Goal: Find specific page/section: Find specific page/section

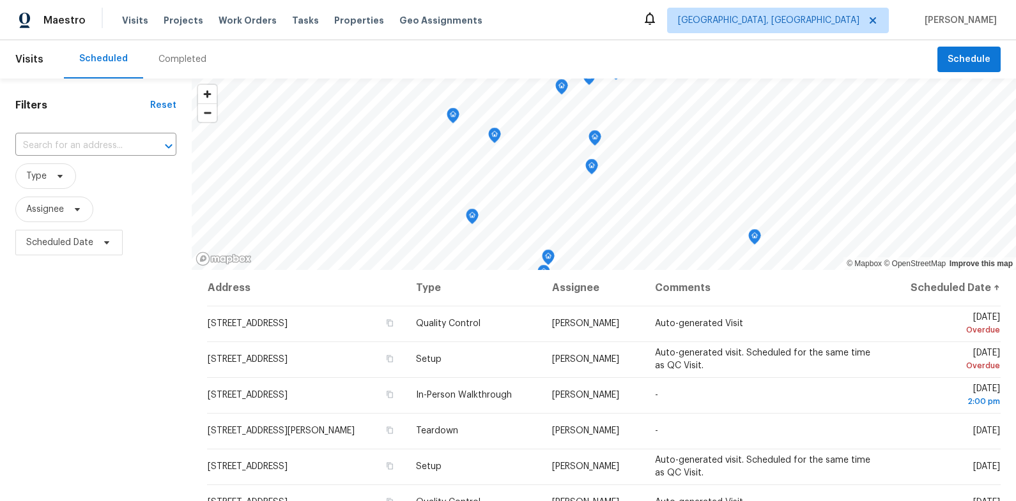
scroll to position [148, 0]
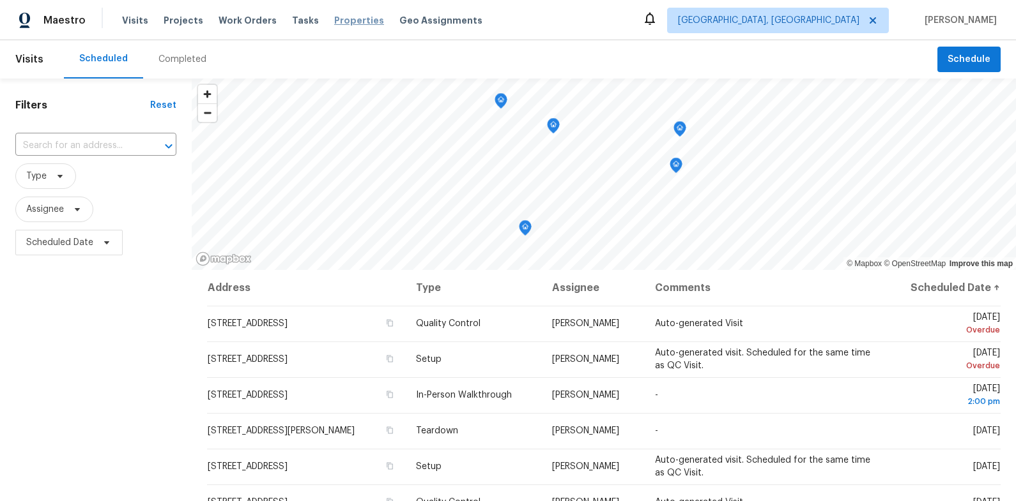
click at [334, 22] on span "Properties" at bounding box center [359, 20] width 50 height 13
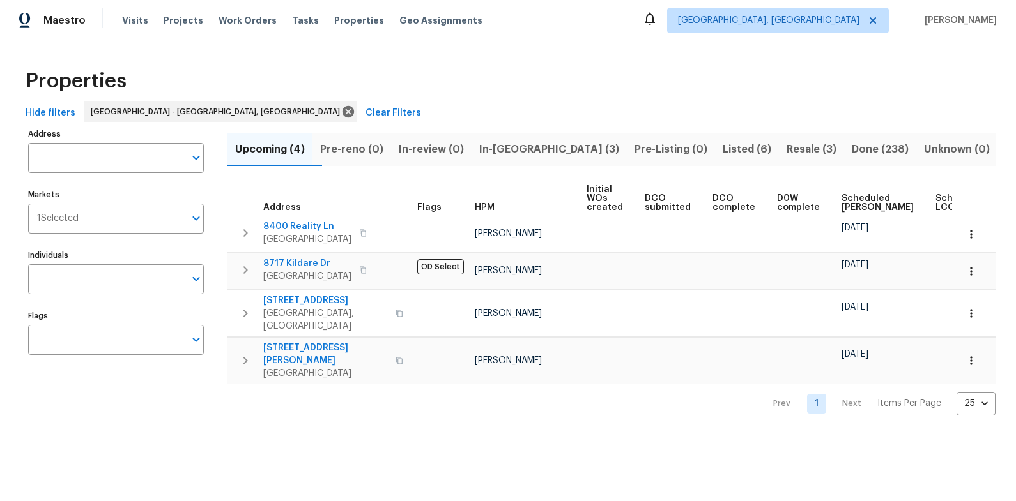
click at [516, 147] on span "In-[GEOGRAPHIC_DATA] (3)" at bounding box center [549, 150] width 140 height 18
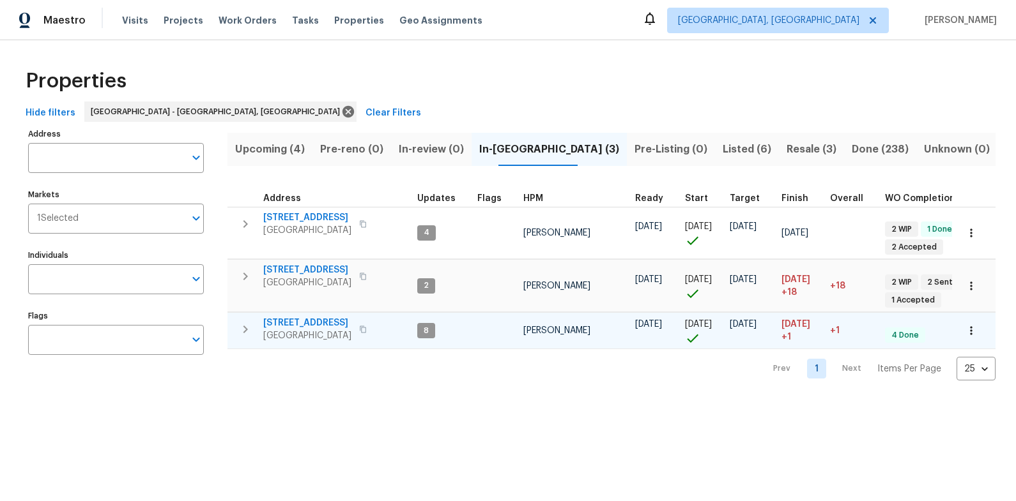
click at [309, 324] on span "[STREET_ADDRESS]" at bounding box center [307, 323] width 88 height 13
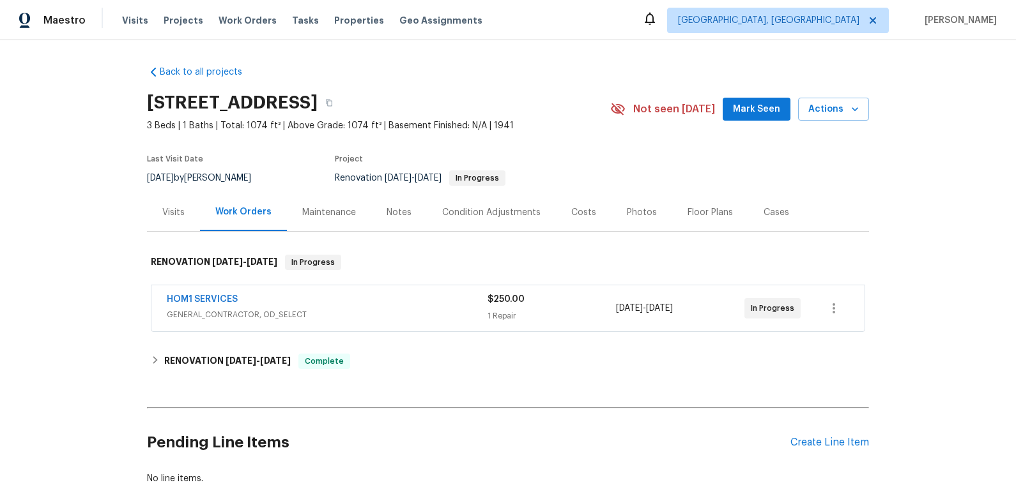
click at [393, 292] on div "HOM1 SERVICES GENERAL_CONTRACTOR, OD_SELECT $250.00 1 Repair [DATE] - [DATE] In…" at bounding box center [507, 309] width 713 height 46
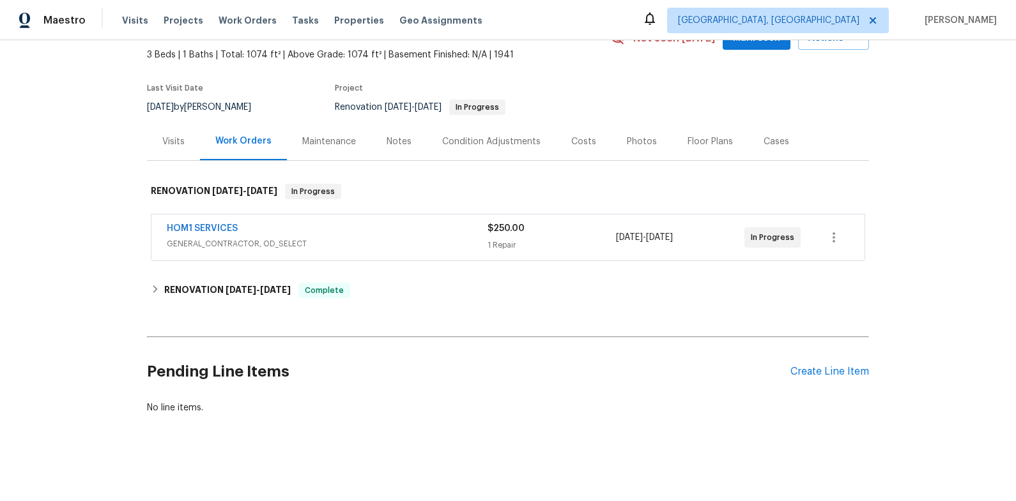
click at [372, 241] on span "GENERAL_CONTRACTOR, OD_SELECT" at bounding box center [327, 244] width 321 height 13
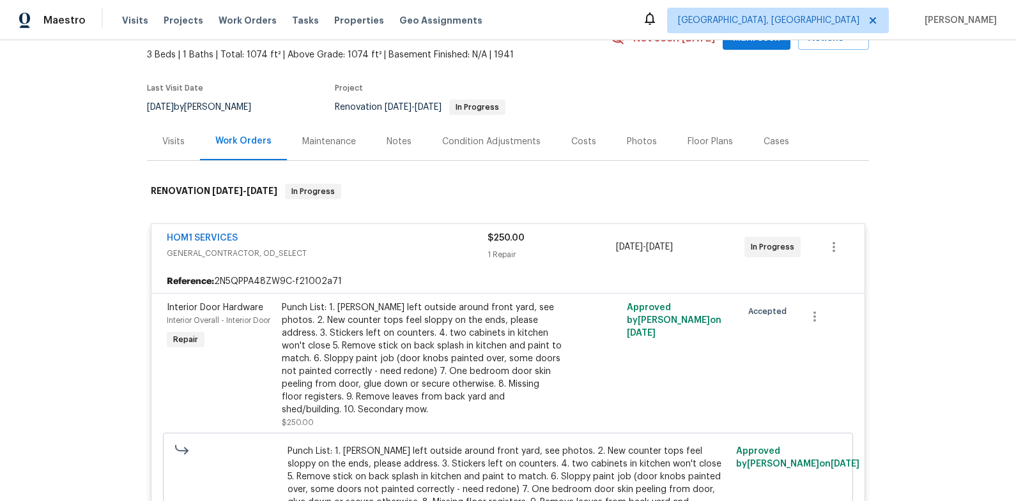
click at [417, 333] on div "Punch List: 1. [PERSON_NAME] left outside around front yard, see photos. 2. New…" at bounding box center [422, 359] width 280 height 115
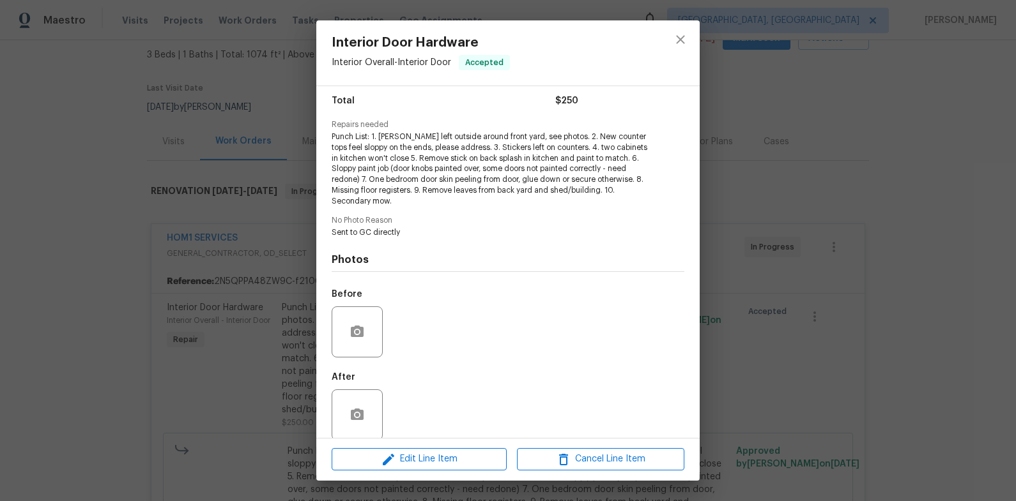
scroll to position [119, 0]
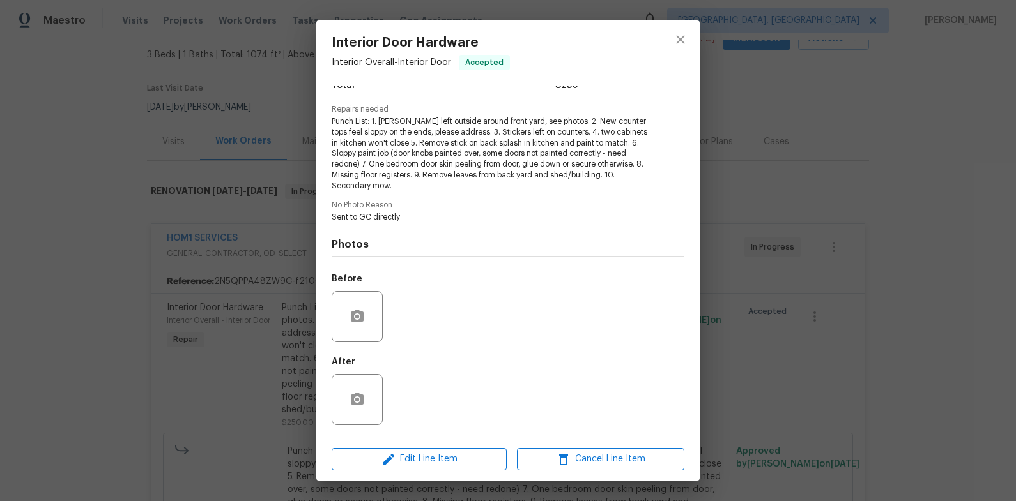
click at [807, 332] on div "Interior Door Hardware Interior Overall - Interior Door Accepted Vendor HOM1 SE…" at bounding box center [508, 250] width 1016 height 501
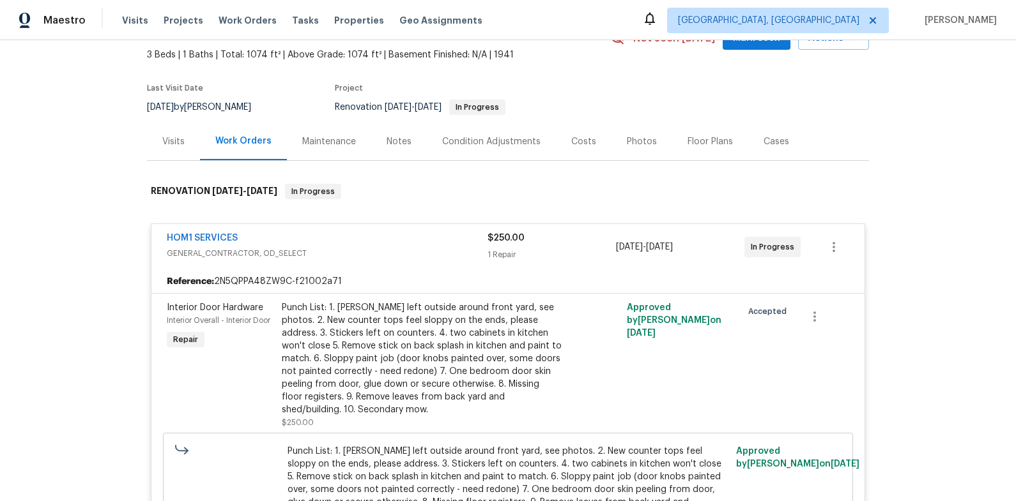
click at [412, 250] on span "GENERAL_CONTRACTOR, OD_SELECT" at bounding box center [327, 253] width 321 height 13
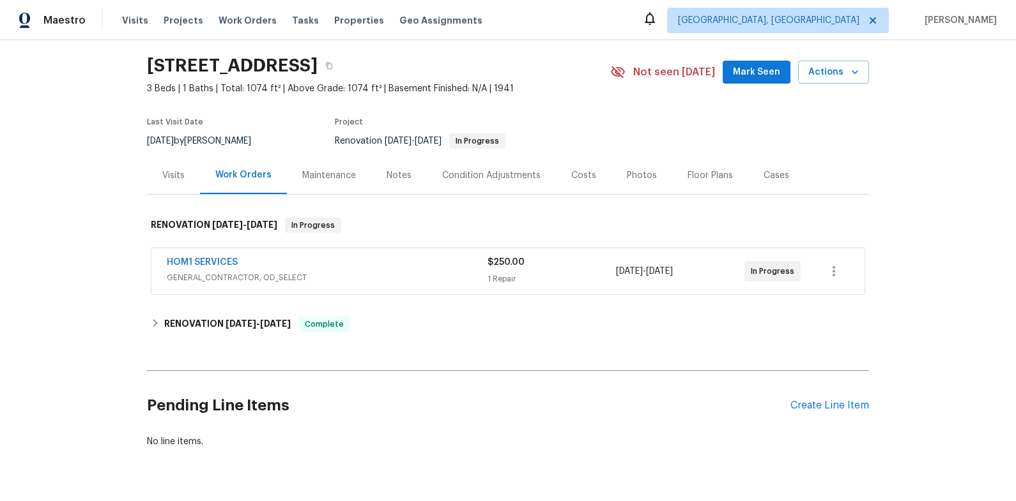
scroll to position [0, 0]
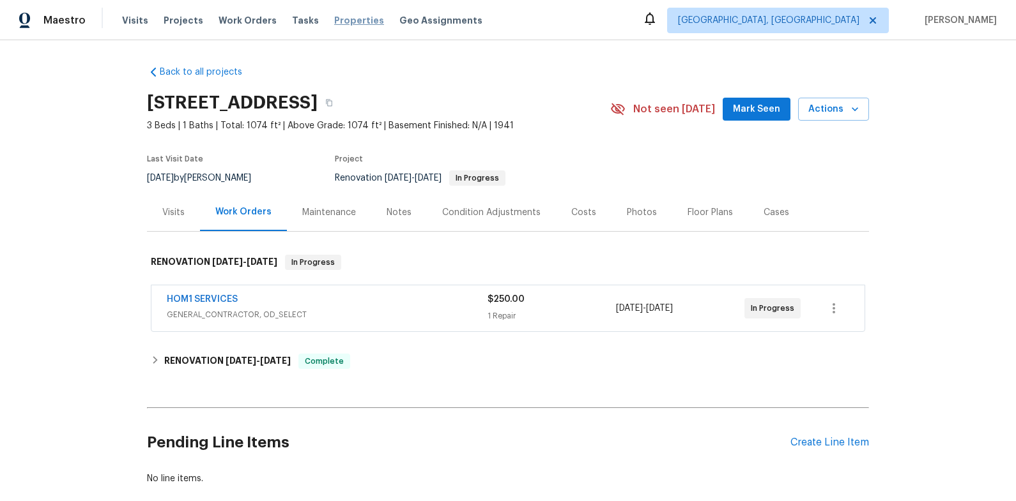
click at [334, 21] on span "Properties" at bounding box center [359, 20] width 50 height 13
